Goal: Task Accomplishment & Management: Manage account settings

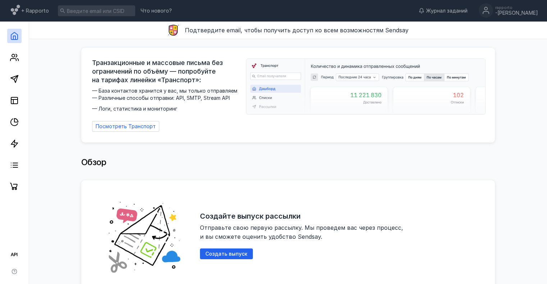
click at [510, 2] on div "+ Rapporto Что нового? Журнал заданий rapporto -[PERSON_NAME]" at bounding box center [273, 11] width 547 height 22
click at [514, 10] on div "-[PERSON_NAME]" at bounding box center [516, 13] width 43 height 6
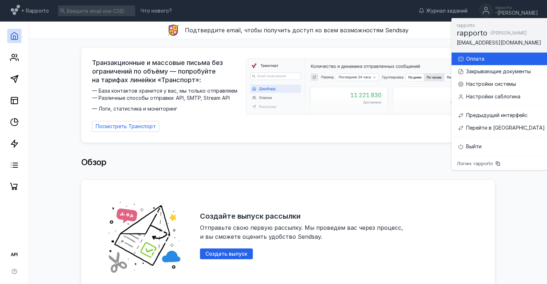
click at [498, 58] on div "Оплата" at bounding box center [505, 58] width 79 height 7
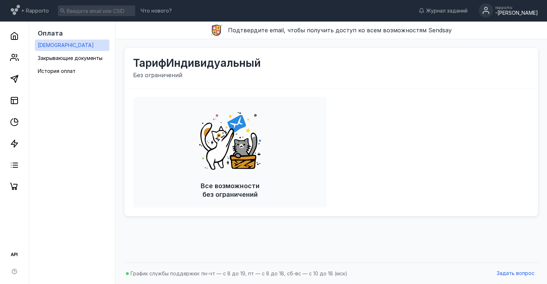
click at [520, 13] on div "-[PERSON_NAME]" at bounding box center [516, 13] width 43 height 6
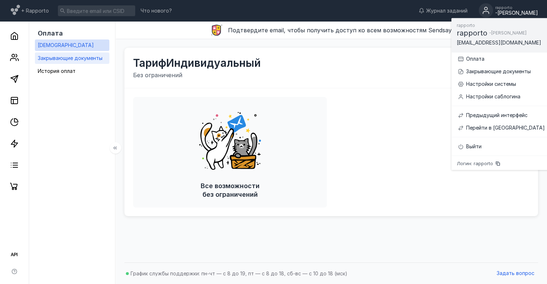
click at [60, 54] on div "Закрывающие документы" at bounding box center [70, 58] width 65 height 9
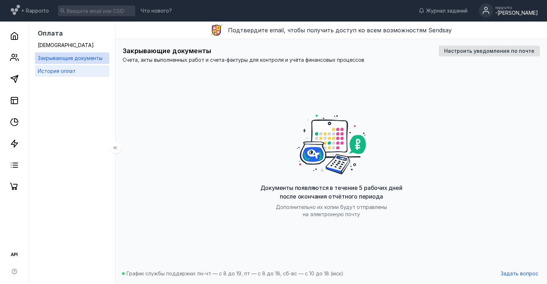
click at [61, 71] on span "История оплат" at bounding box center [57, 71] width 38 height 6
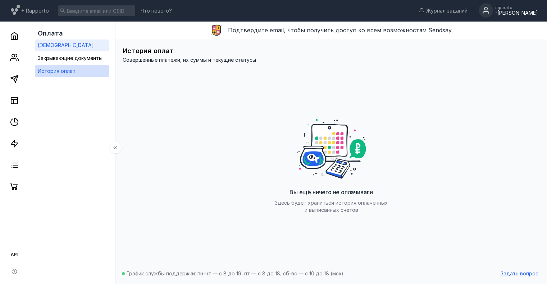
click at [58, 43] on link "[DEMOGRAPHIC_DATA]" at bounding box center [72, 46] width 74 height 12
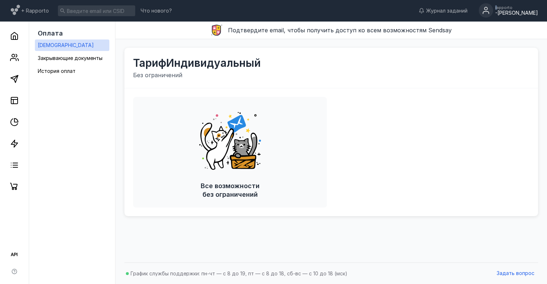
click at [512, 6] on div "rapporto" at bounding box center [516, 7] width 43 height 4
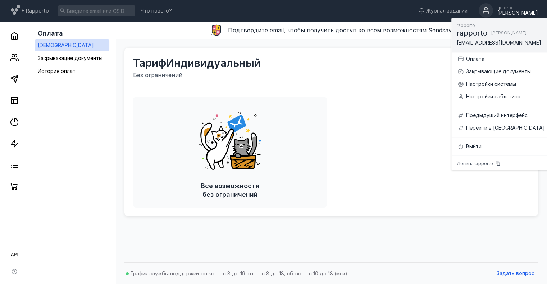
click at [493, 160] on div "Логин: rapporto" at bounding box center [500, 163] width 99 height 9
